Goal: Information Seeking & Learning: Find specific fact

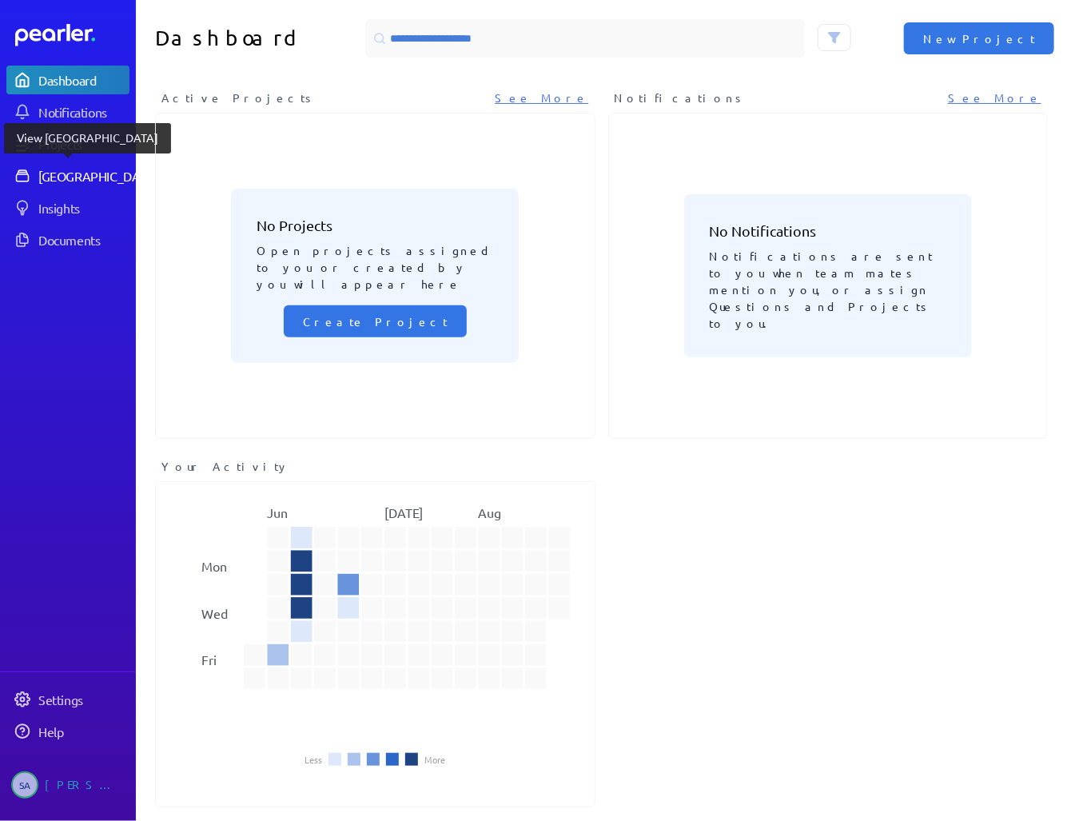
click at [66, 179] on div "Answer Library" at bounding box center [97, 176] width 119 height 16
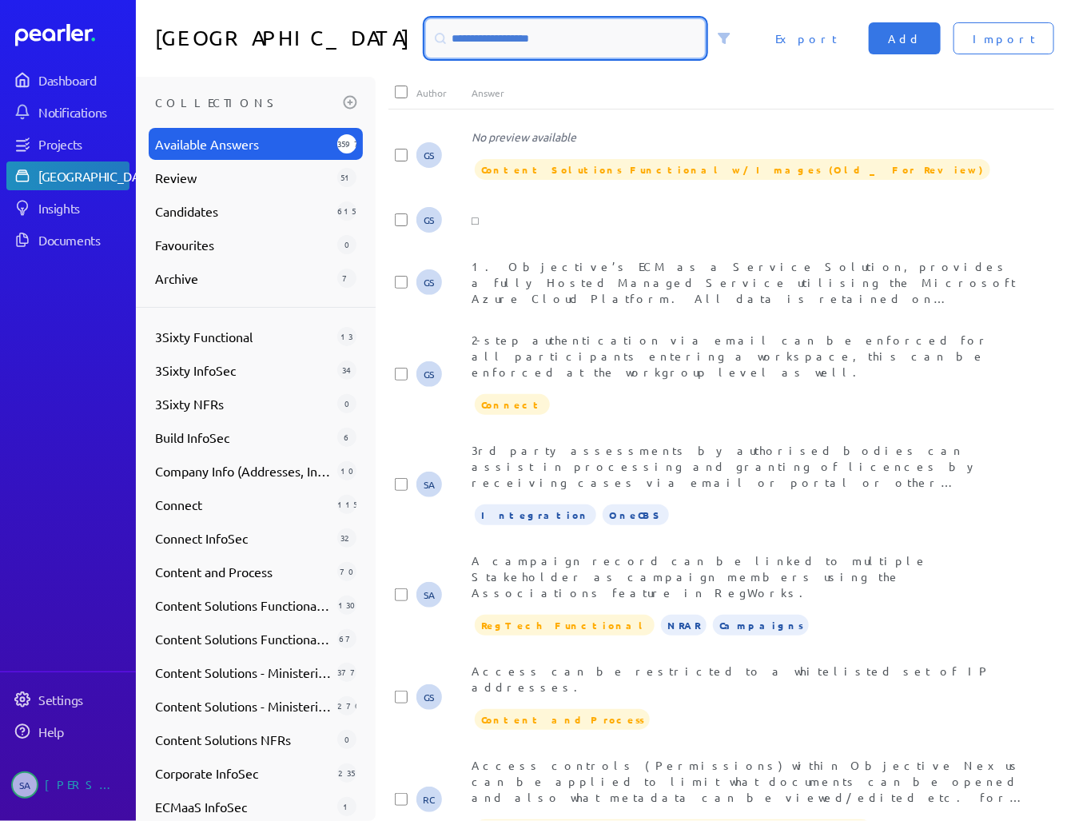
click at [428, 35] on input at bounding box center [565, 38] width 279 height 38
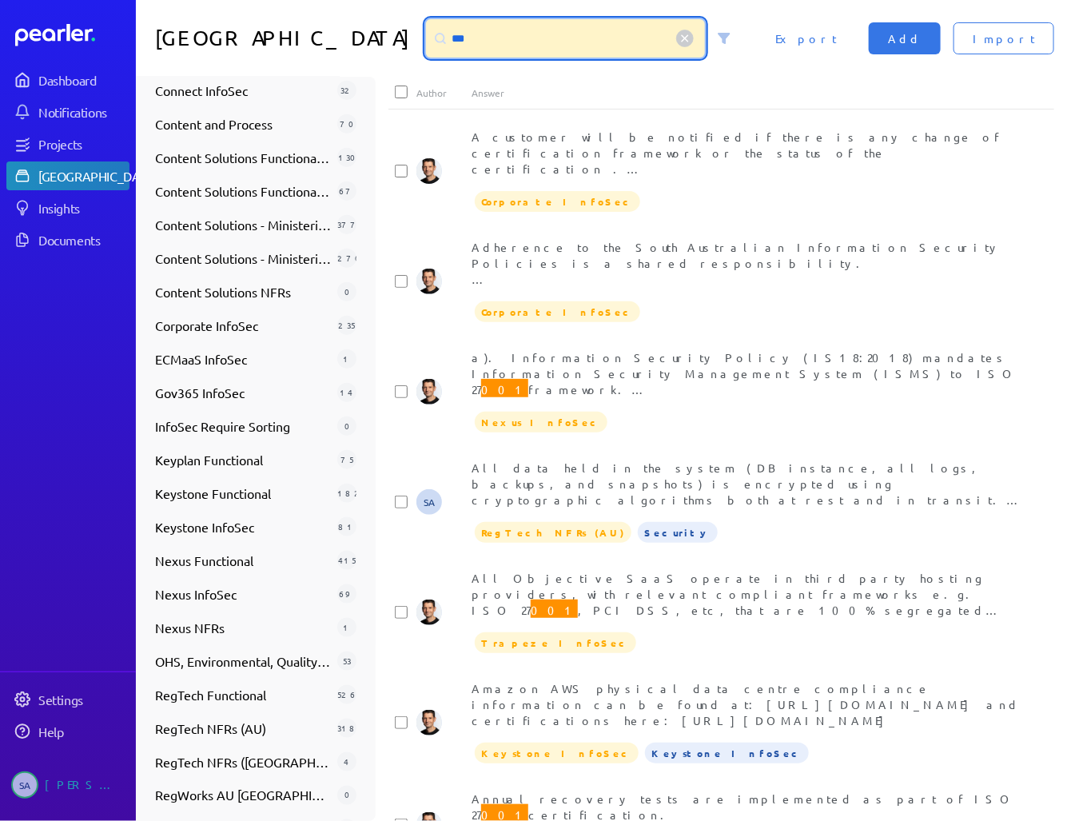
scroll to position [519, 0]
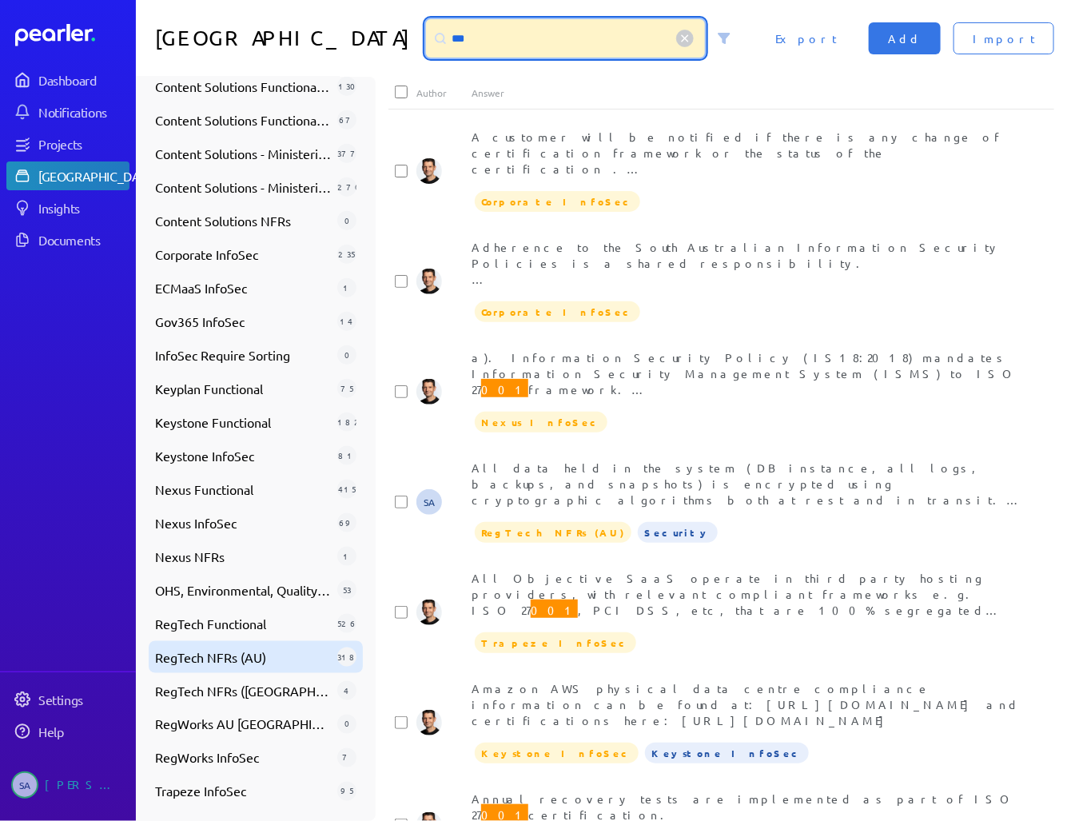
type input "***"
click at [237, 661] on span "RegTech NFRs (AU)" at bounding box center [243, 656] width 176 height 19
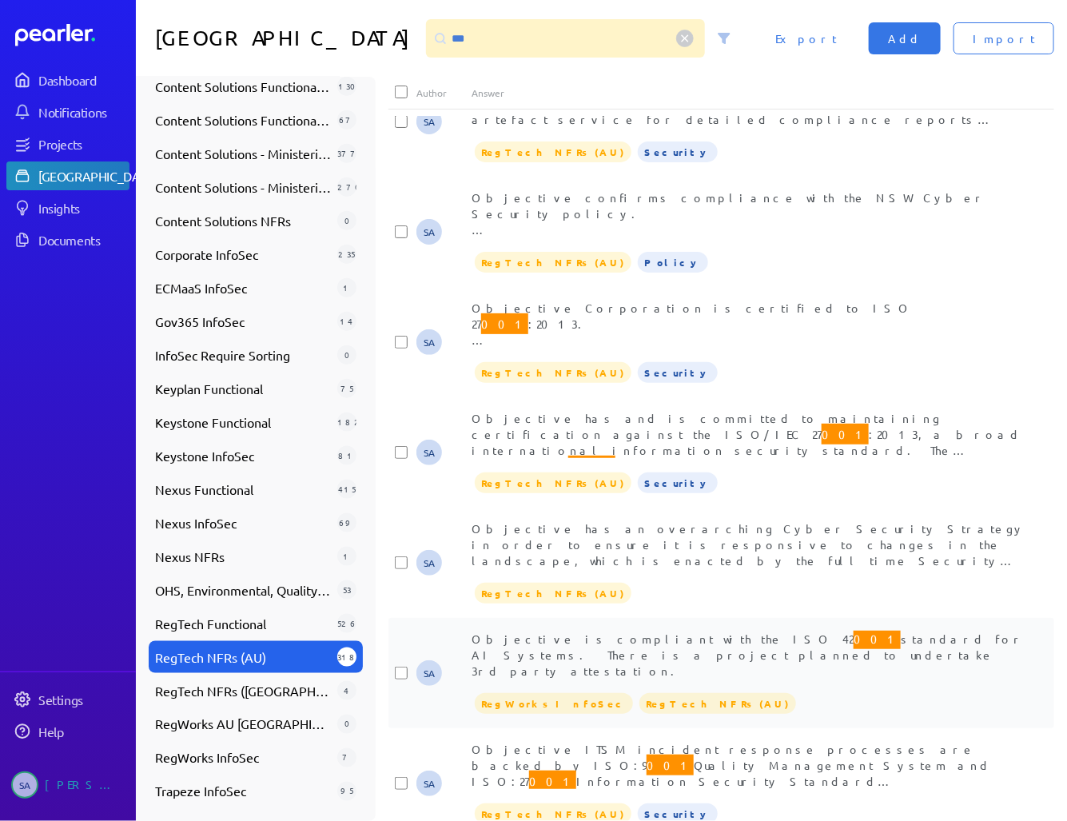
scroll to position [384, 0]
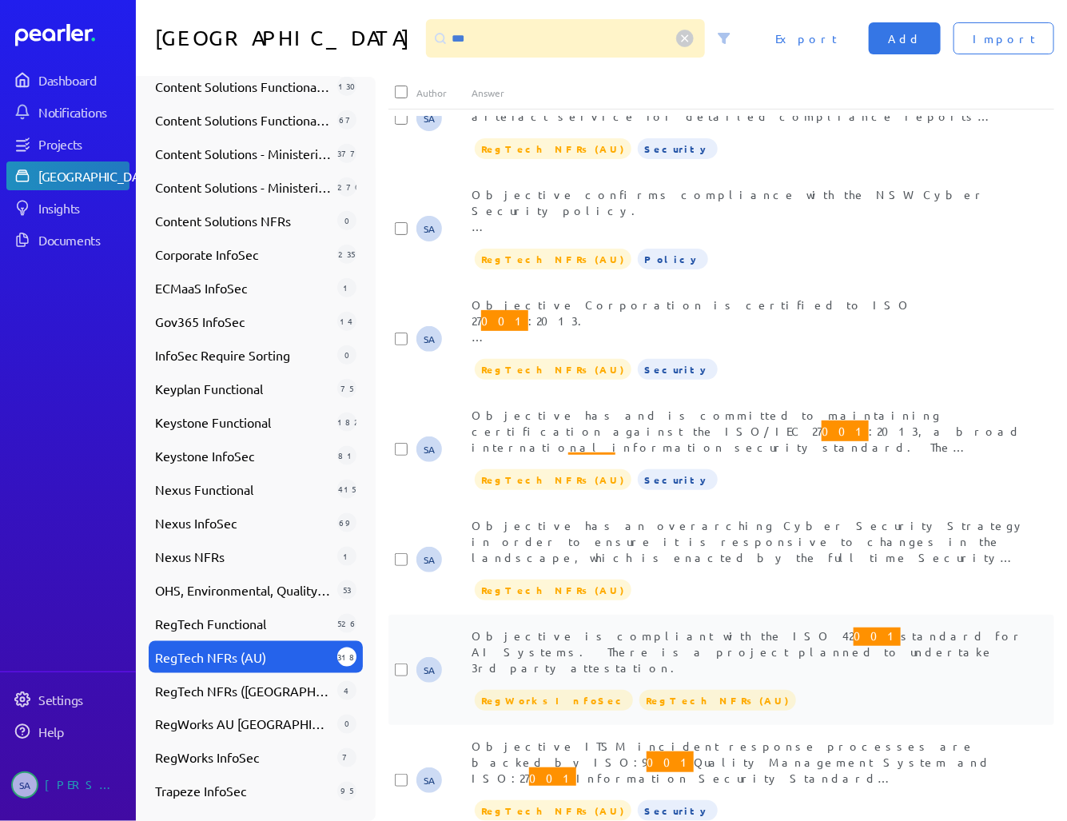
click at [659, 625] on span "Objective is compliant with the ISO 42 001 standard for AI Systems. There is a …" at bounding box center [747, 650] width 553 height 50
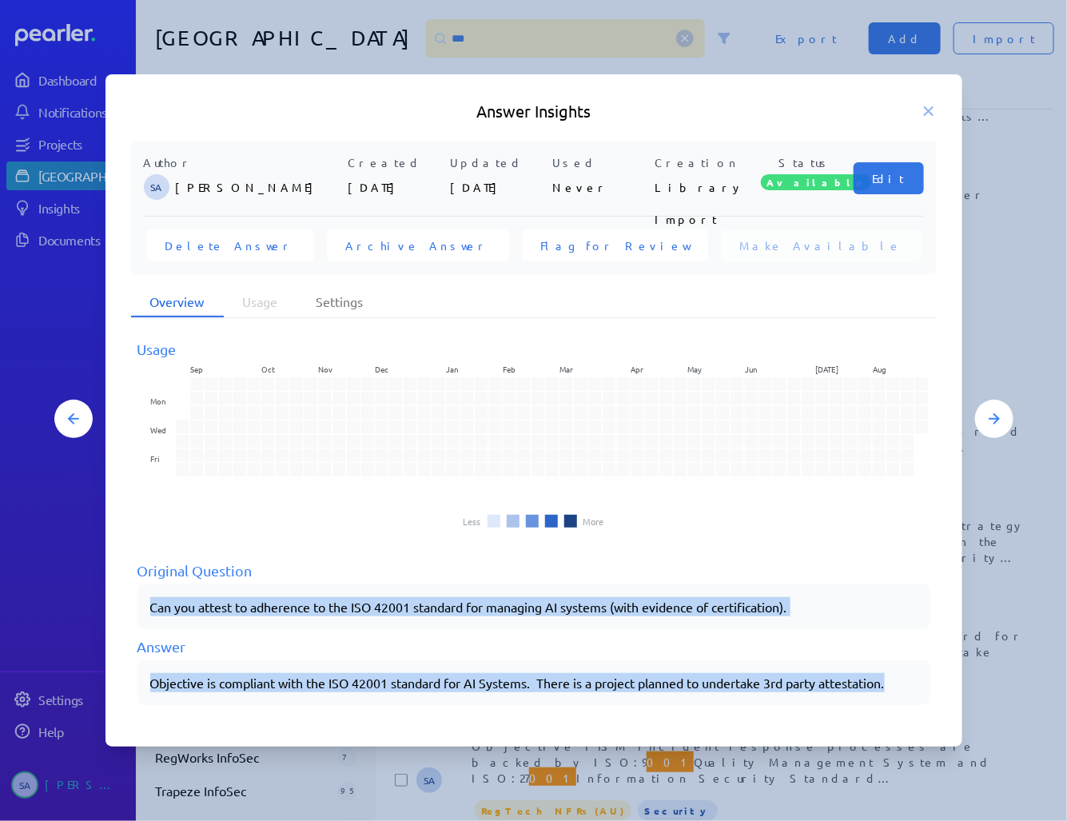
drag, startPoint x: 150, startPoint y: 603, endPoint x: 911, endPoint y: 675, distance: 764.0
click at [911, 675] on div "Usage Sep Oct Nov Dec Jan Feb Mar Apr May Jun Jul Aug Mon Wed Fri Less More Ori…" at bounding box center [533, 522] width 793 height 368
copy div "Can you attest to adherence to the ISO 42001 standard for managing AI systems (…"
